Goal: Task Accomplishment & Management: Manage account settings

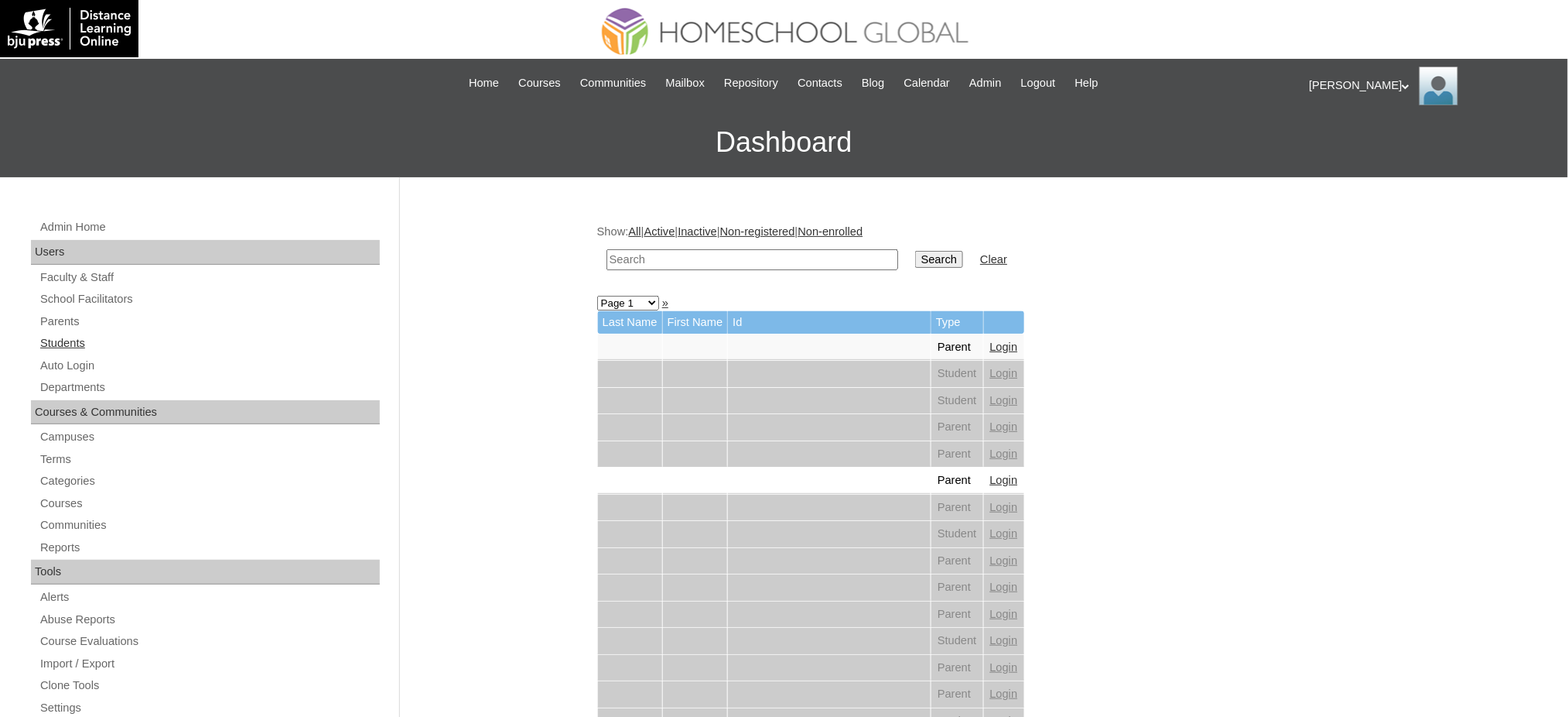
click at [43, 347] on link "Students" at bounding box center [209, 343] width 341 height 19
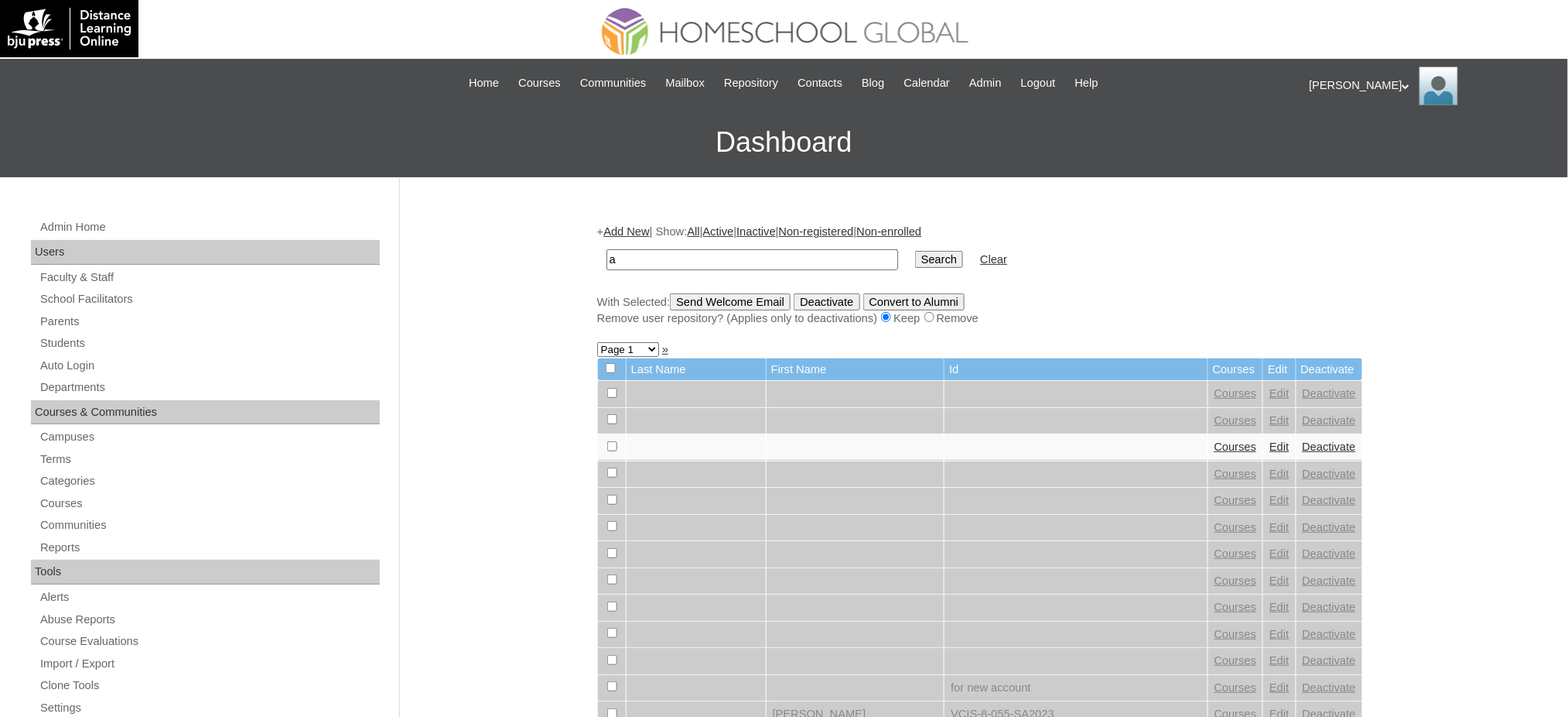
type input "Alexandria Maxenne"
click at [915, 255] on input "Search" at bounding box center [939, 259] width 48 height 17
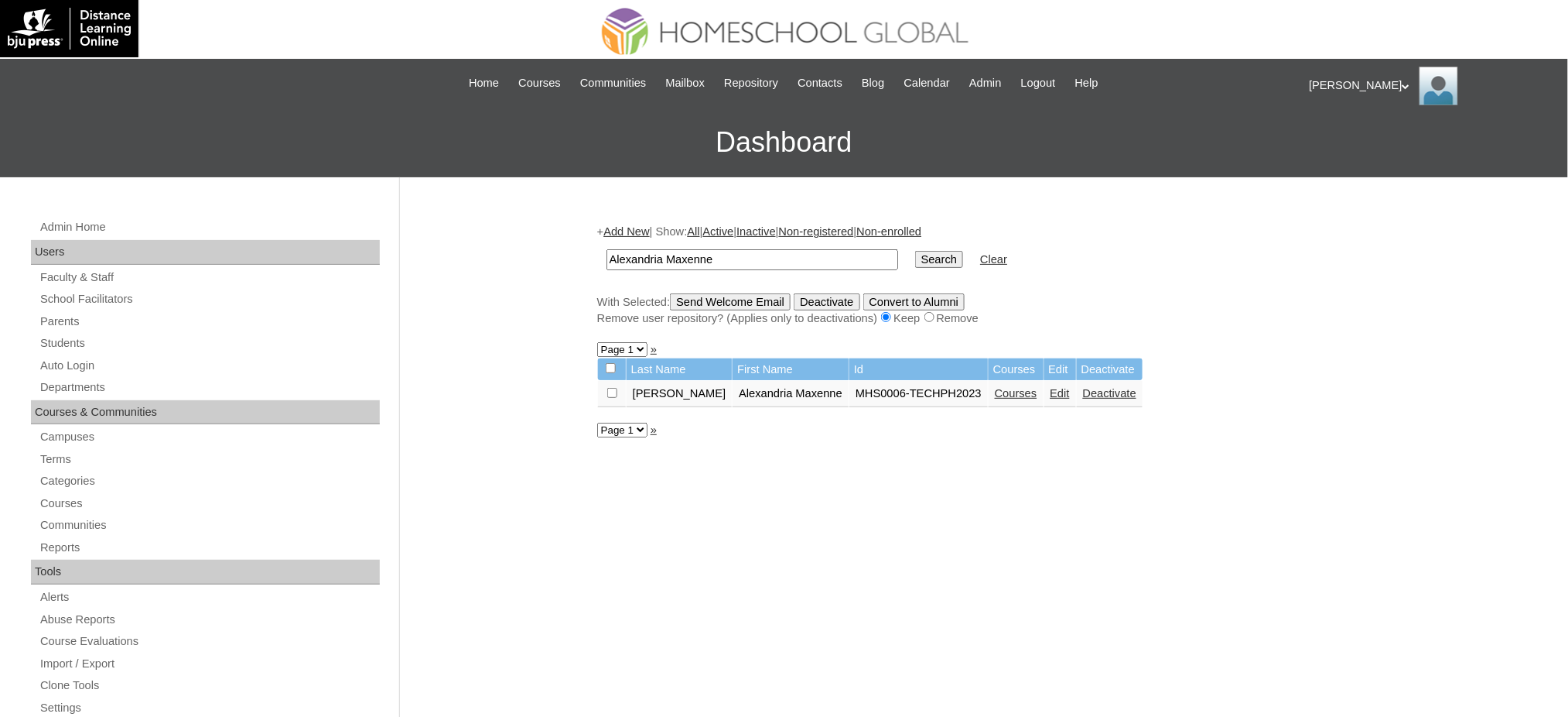
click at [995, 387] on link "Courses" at bounding box center [1016, 393] width 42 height 13
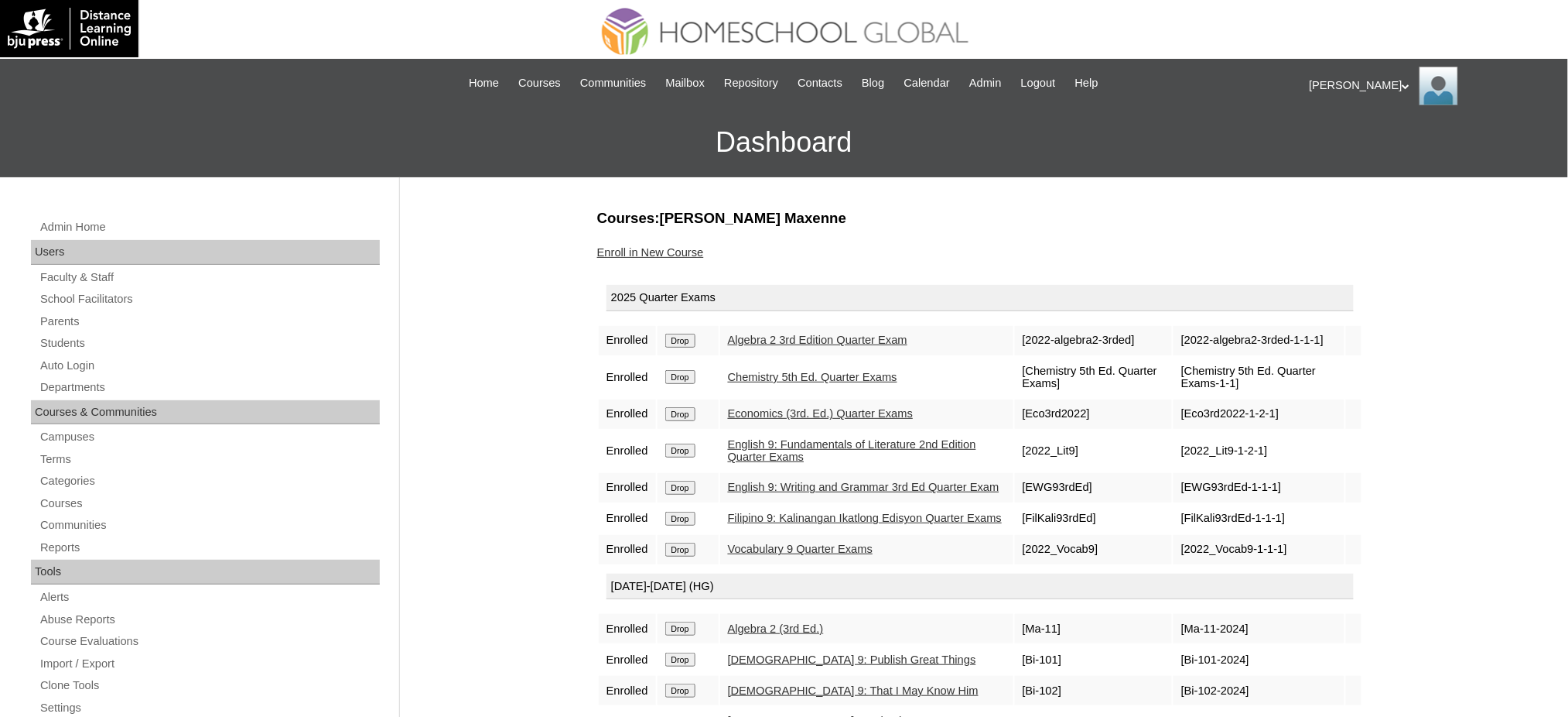
click at [637, 252] on link "Enroll in New Course" at bounding box center [650, 252] width 107 height 13
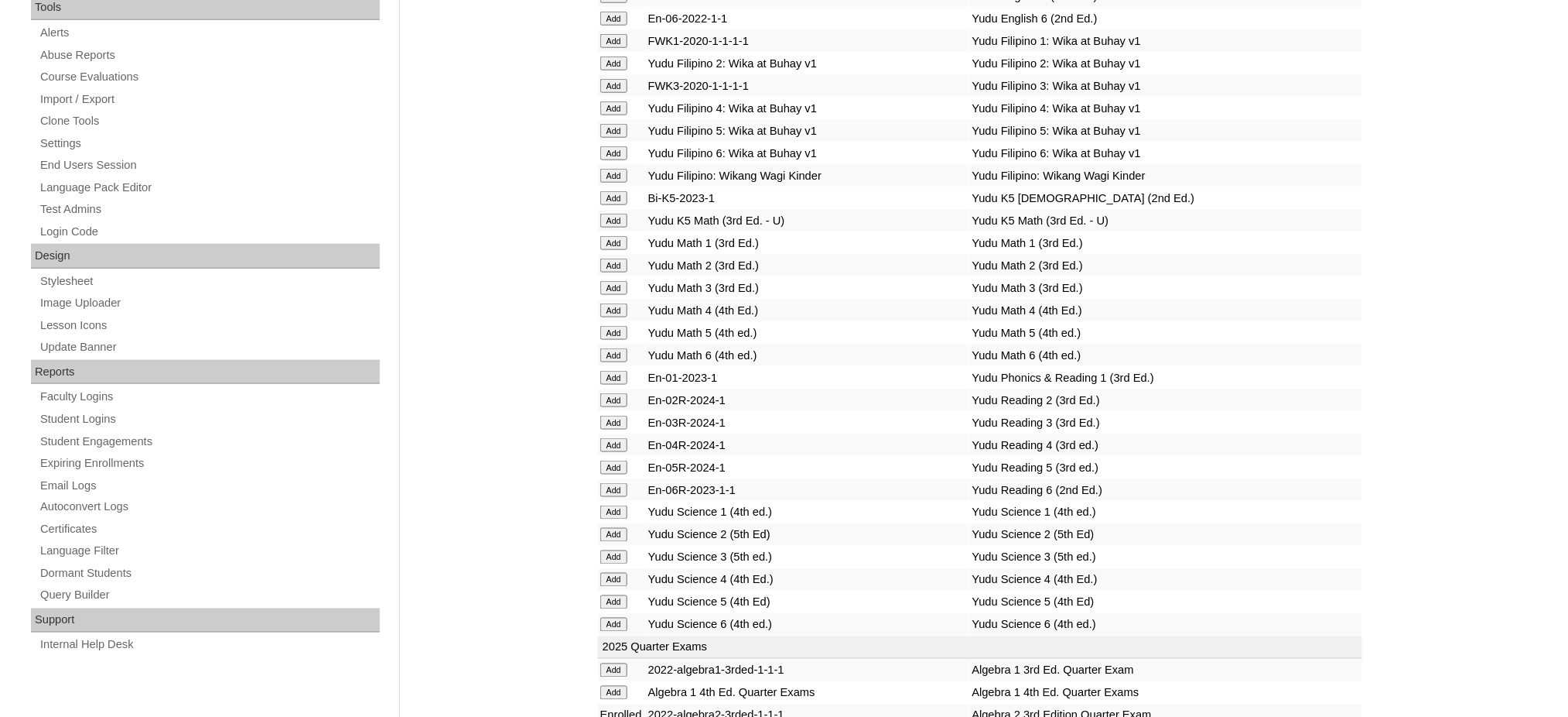
scroll to position [722, 0]
